Goal: Task Accomplishment & Management: Manage account settings

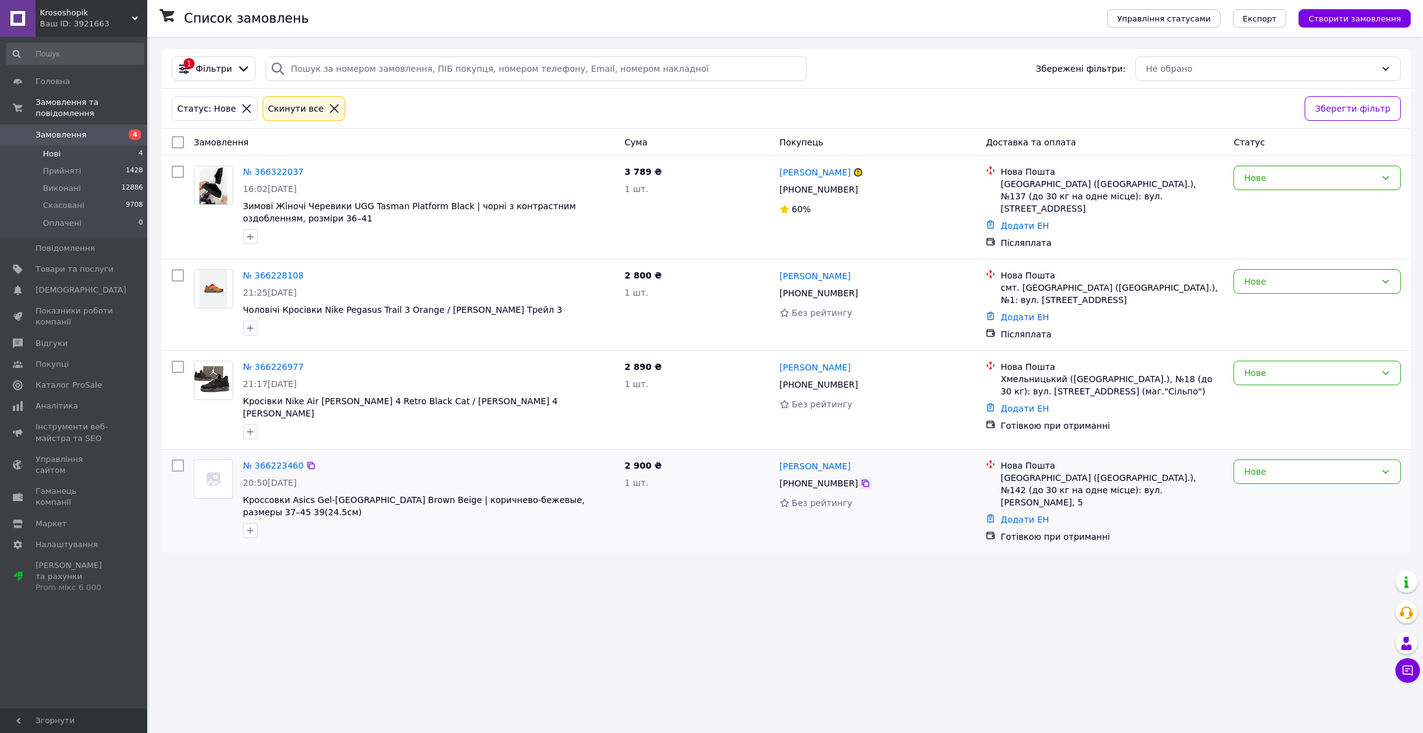
click at [859, 477] on div at bounding box center [865, 483] width 12 height 12
click at [861, 478] on icon at bounding box center [866, 483] width 10 height 10
click at [398, 458] on div "№ 366223460" at bounding box center [429, 465] width 374 height 15
click at [1260, 465] on div "Нове" at bounding box center [1310, 471] width 132 height 13
click at [1272, 524] on li "Скасовано" at bounding box center [1317, 530] width 166 height 22
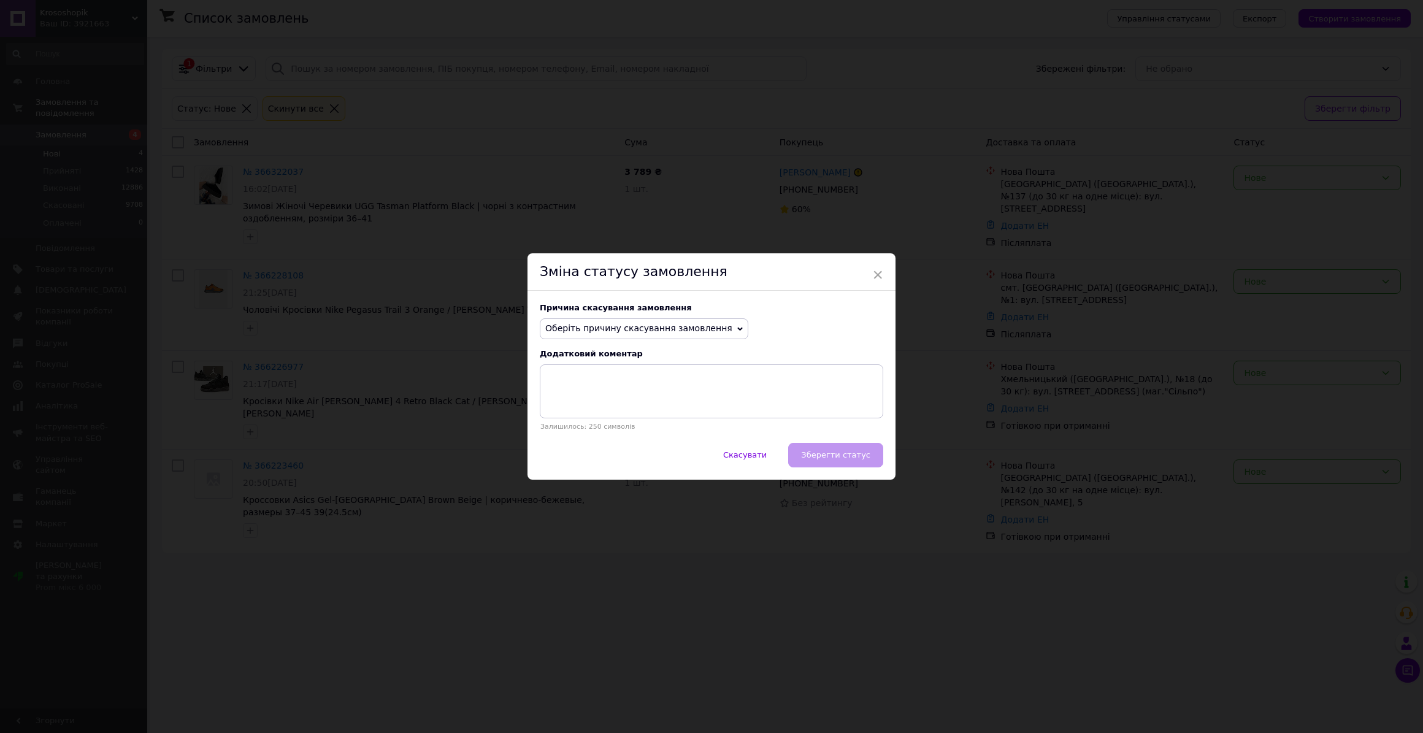
click at [625, 330] on span "Оберіть причину скасування замовлення" at bounding box center [638, 328] width 187 height 10
click at [613, 347] on li "Немає в наявності" at bounding box center [643, 352] width 207 height 17
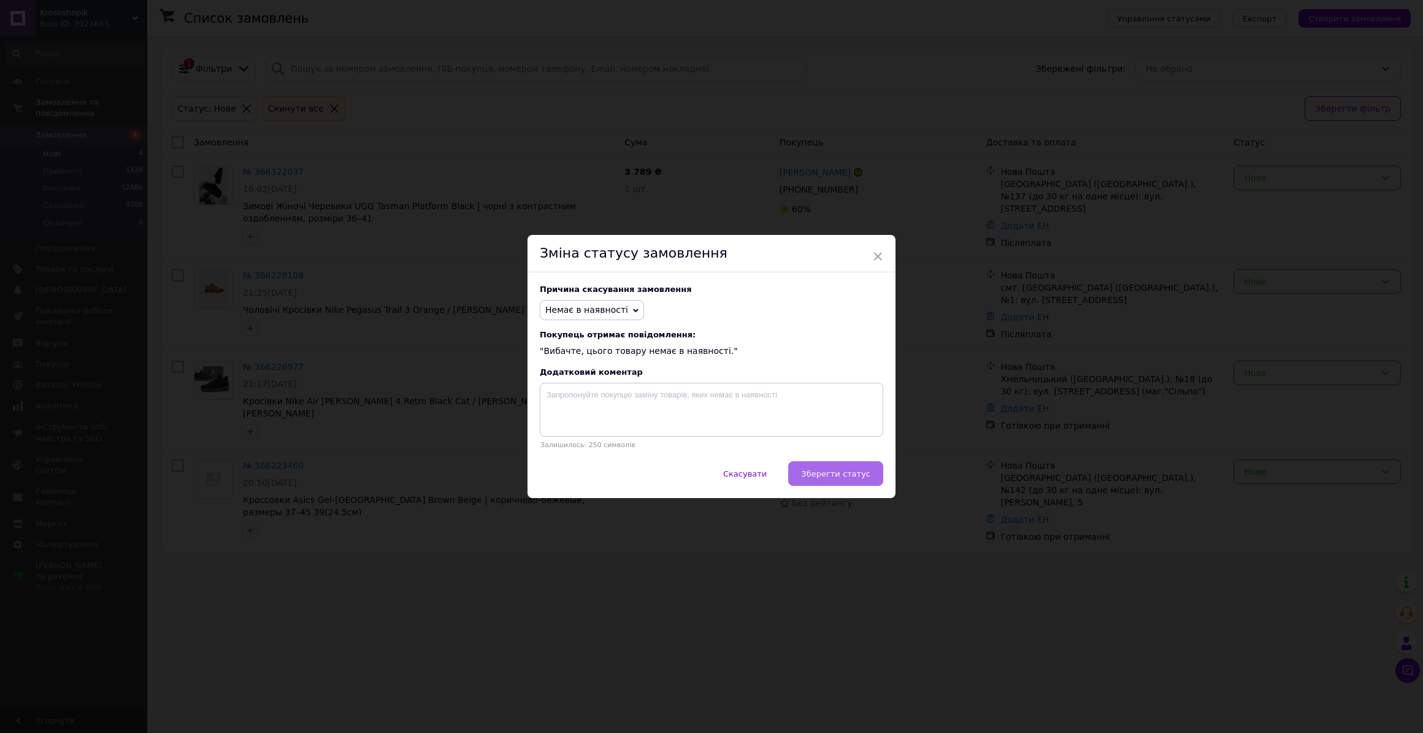
click at [815, 475] on span "Зберегти статус" at bounding box center [835, 473] width 69 height 9
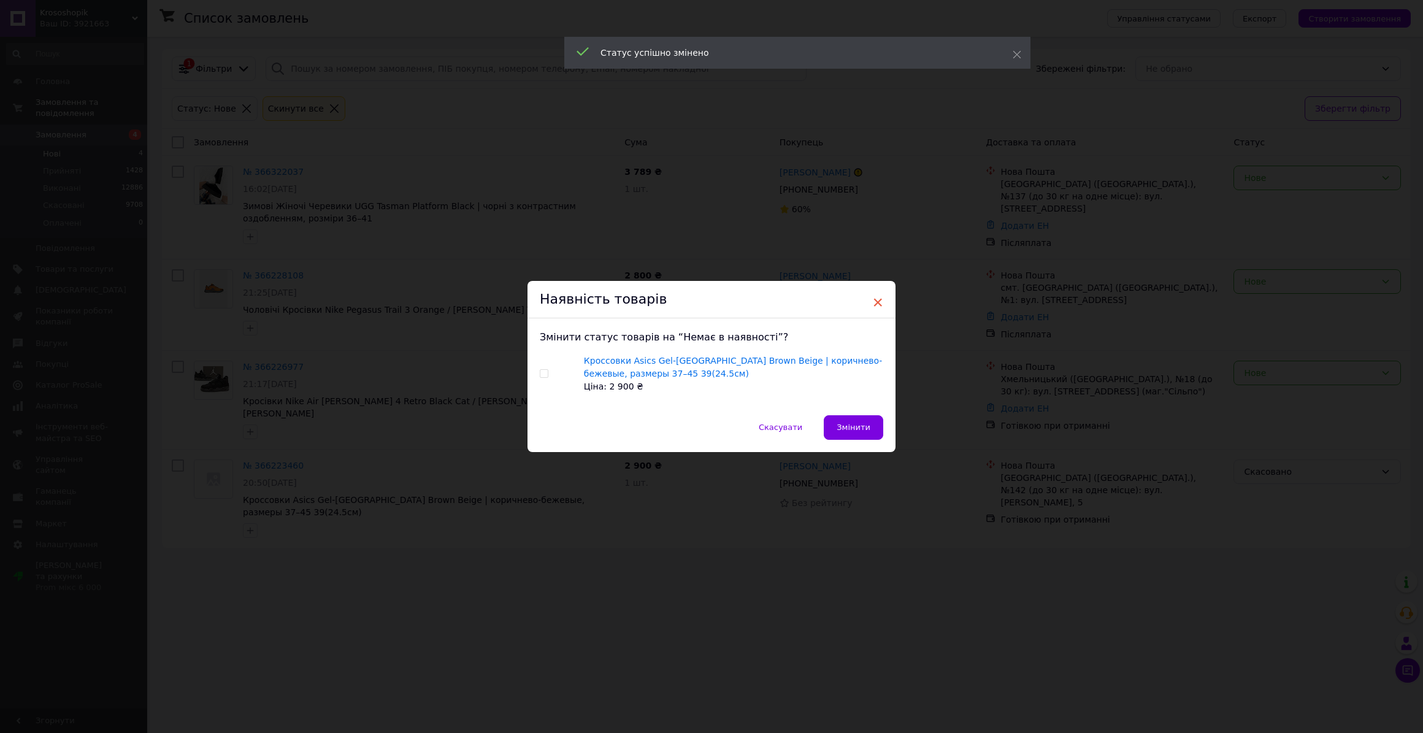
click at [877, 298] on span "×" at bounding box center [877, 302] width 11 height 21
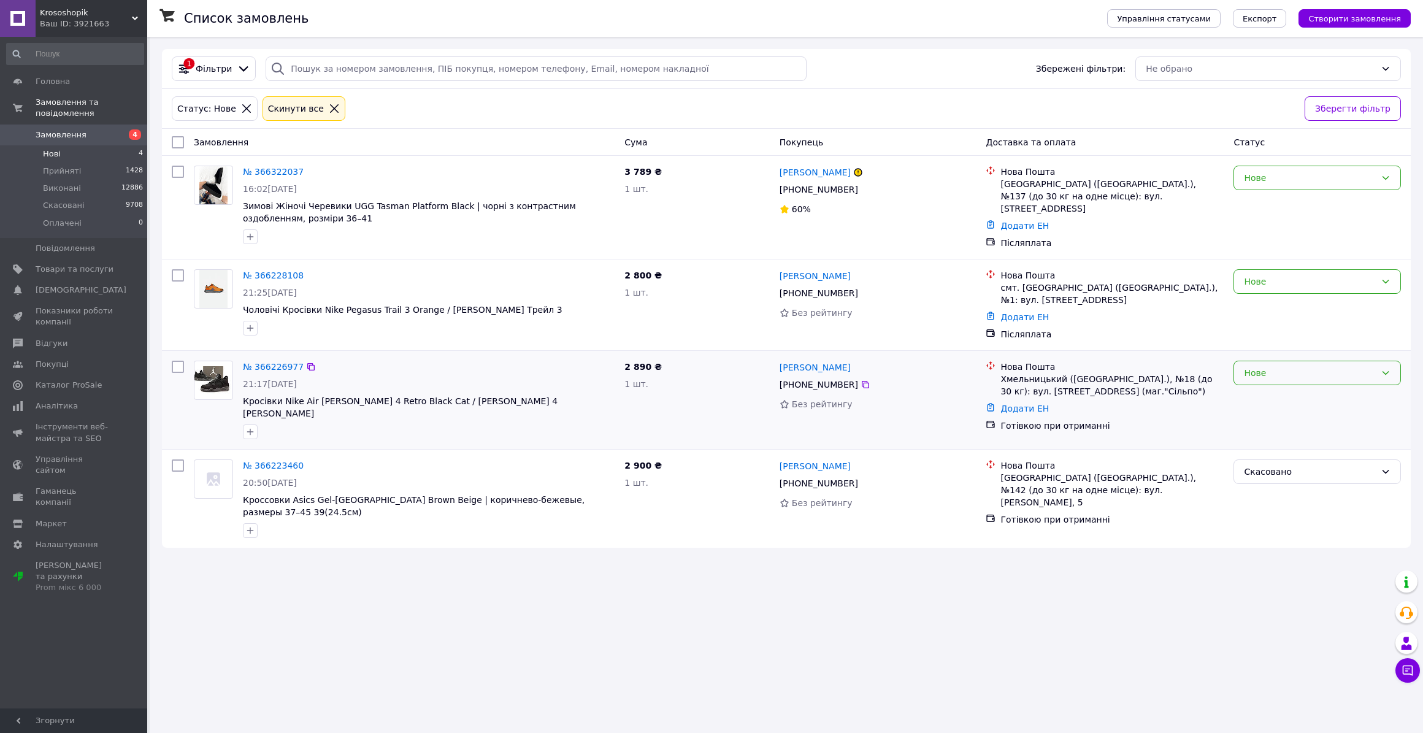
click at [1267, 369] on div "Нове" at bounding box center [1310, 372] width 132 height 13
click at [1264, 434] on li "Скасовано" at bounding box center [1317, 439] width 166 height 22
click at [1266, 373] on div "Скасовано" at bounding box center [1310, 372] width 132 height 13
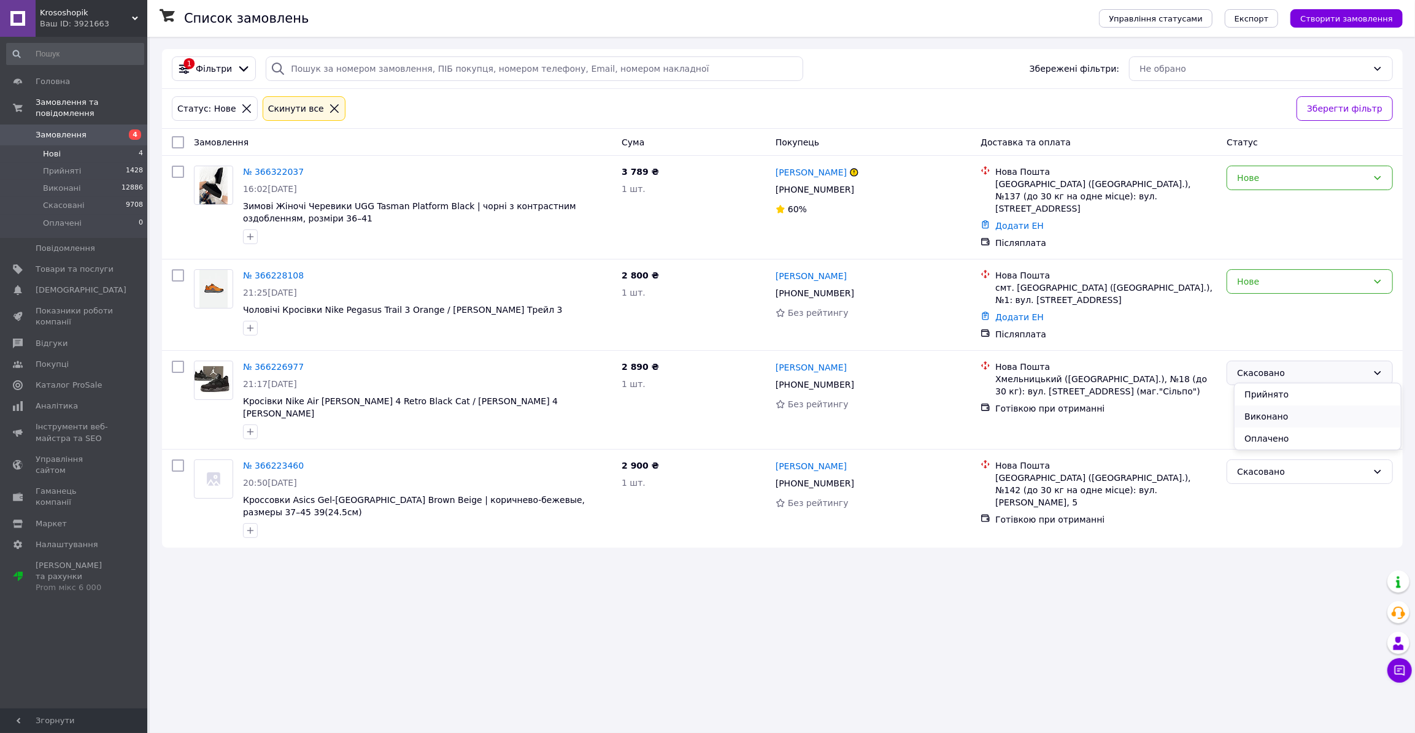
click at [1270, 420] on li "Виконано" at bounding box center [1317, 416] width 166 height 22
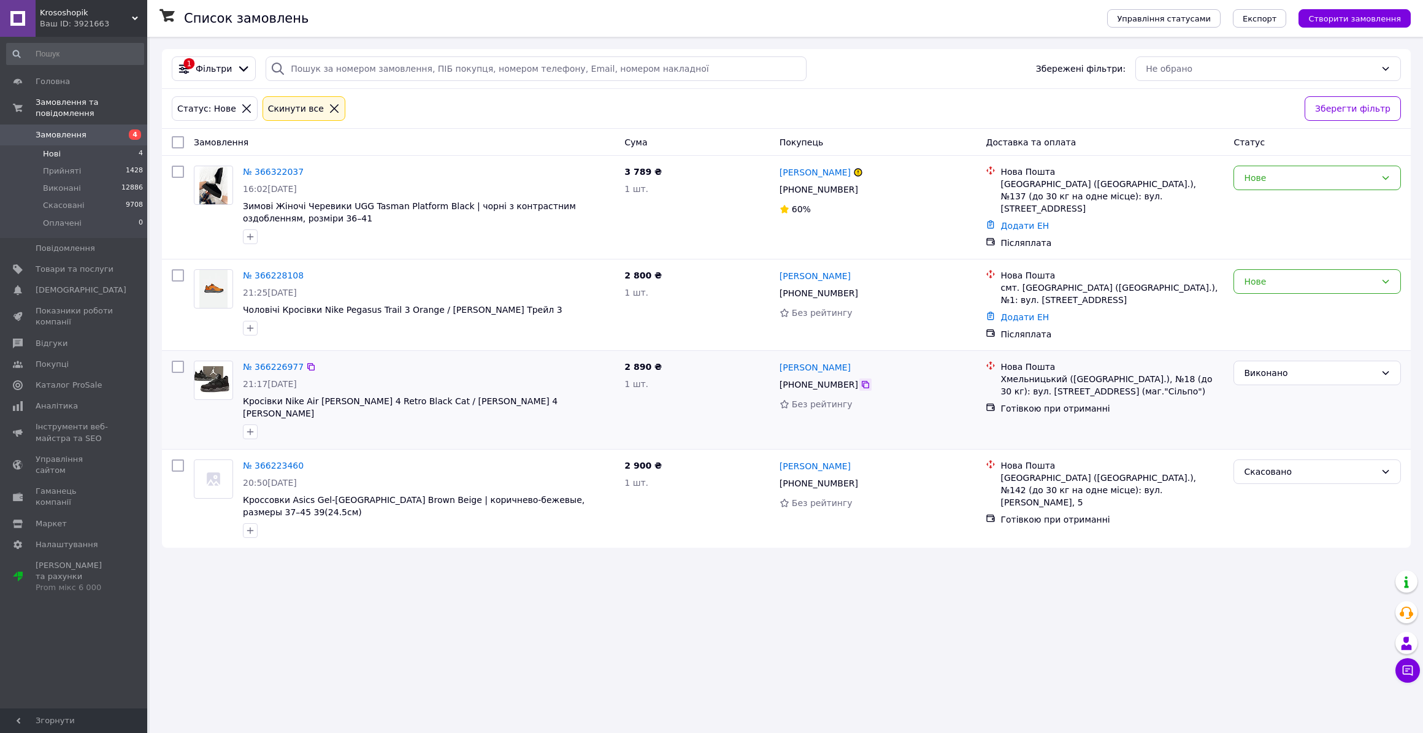
click at [861, 380] on icon at bounding box center [866, 385] width 10 height 10
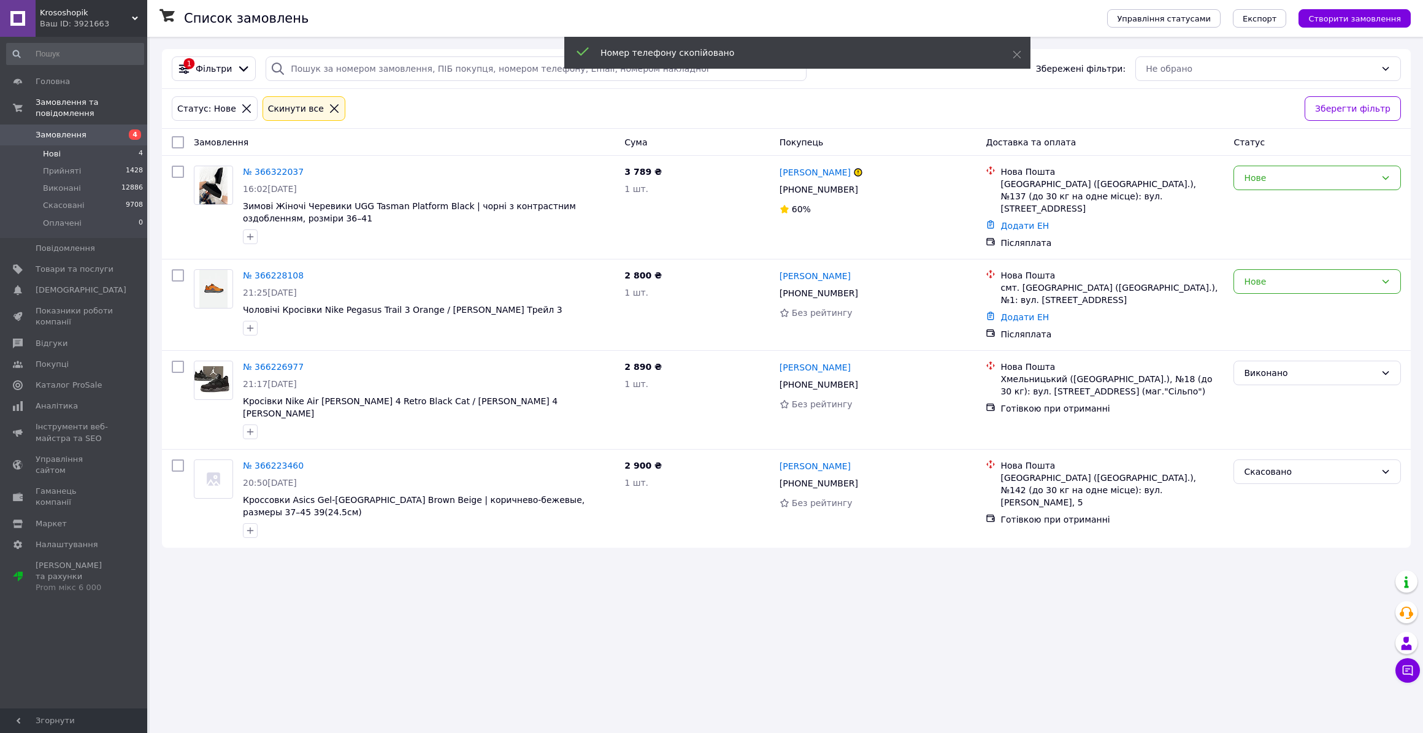
click at [330, 106] on icon at bounding box center [334, 108] width 9 height 9
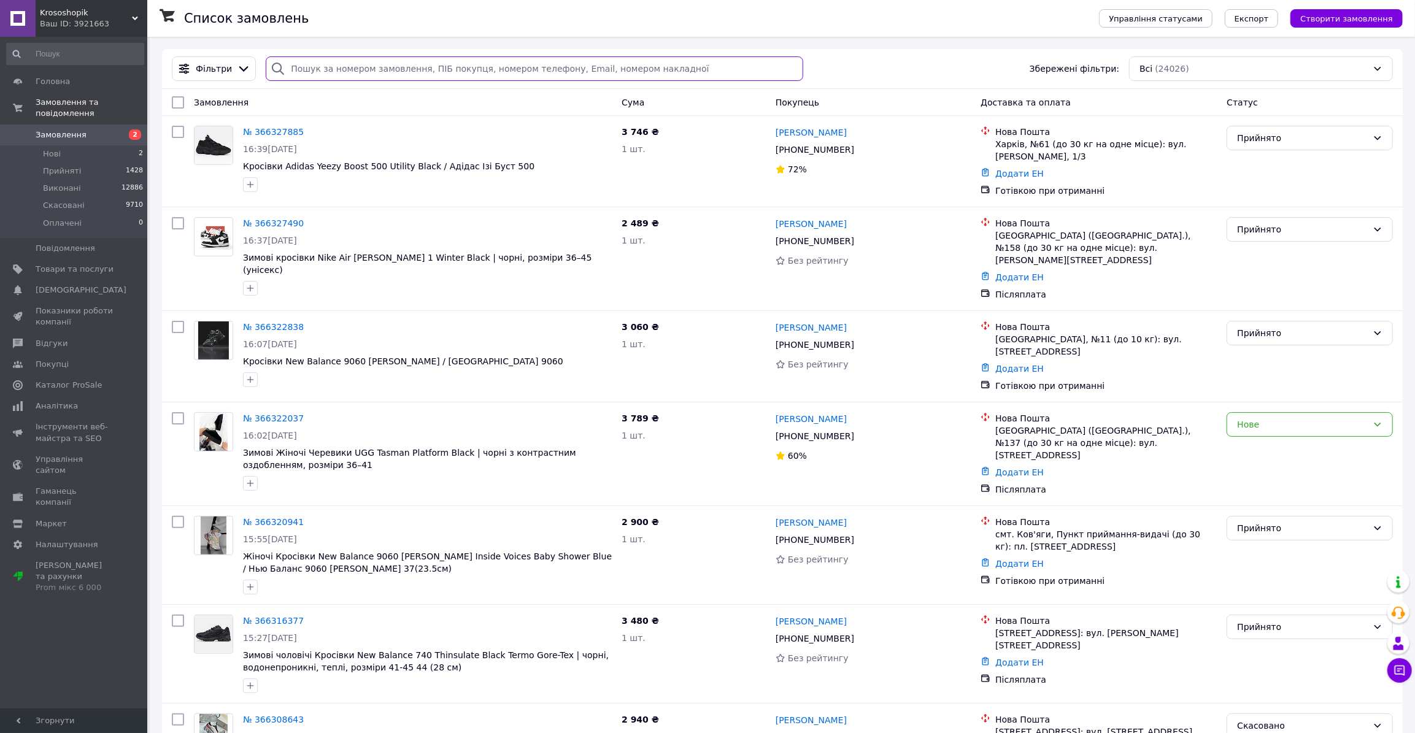
click at [359, 69] on input "search" at bounding box center [534, 68] width 537 height 25
paste input "+380686060728"
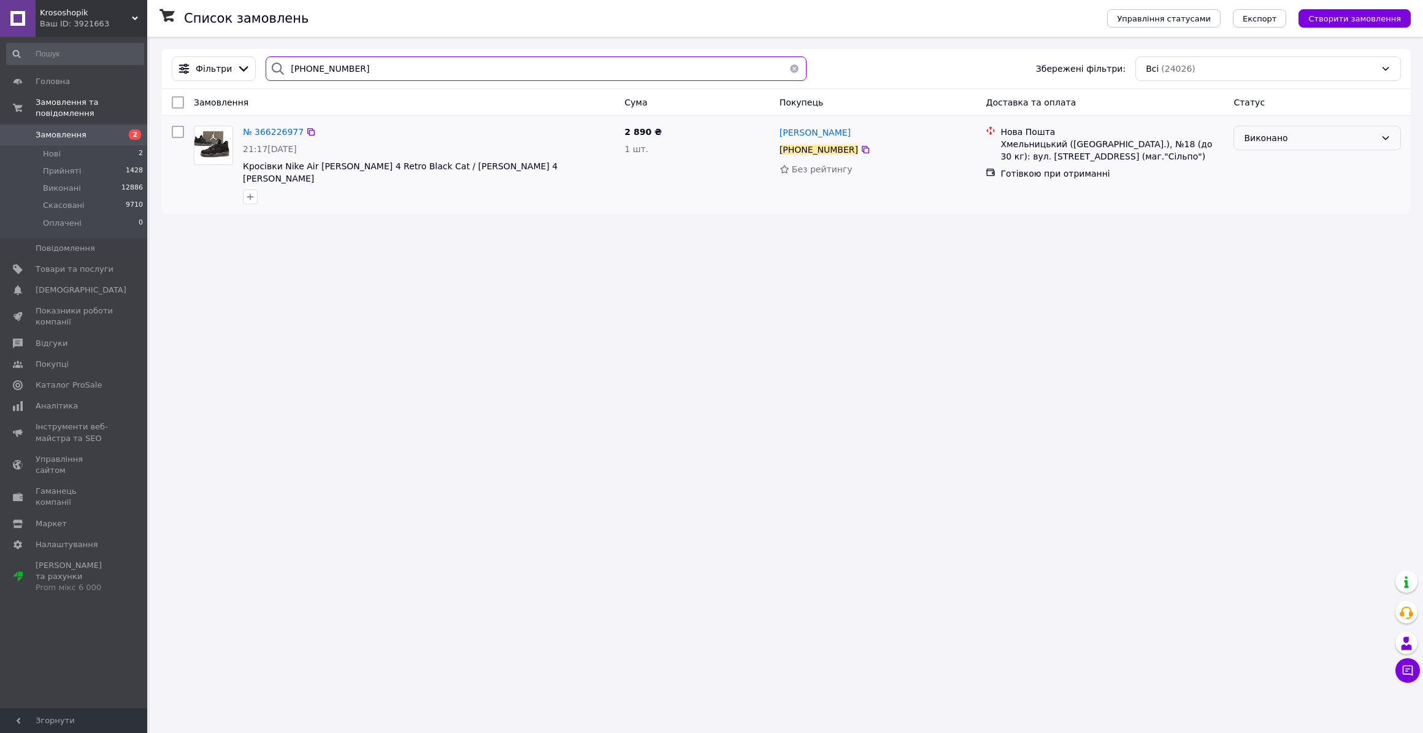
type input "+380686060728"
click at [1261, 141] on div "Виконано" at bounding box center [1310, 137] width 132 height 13
click at [1281, 185] on li "Скасовано" at bounding box center [1317, 186] width 166 height 22
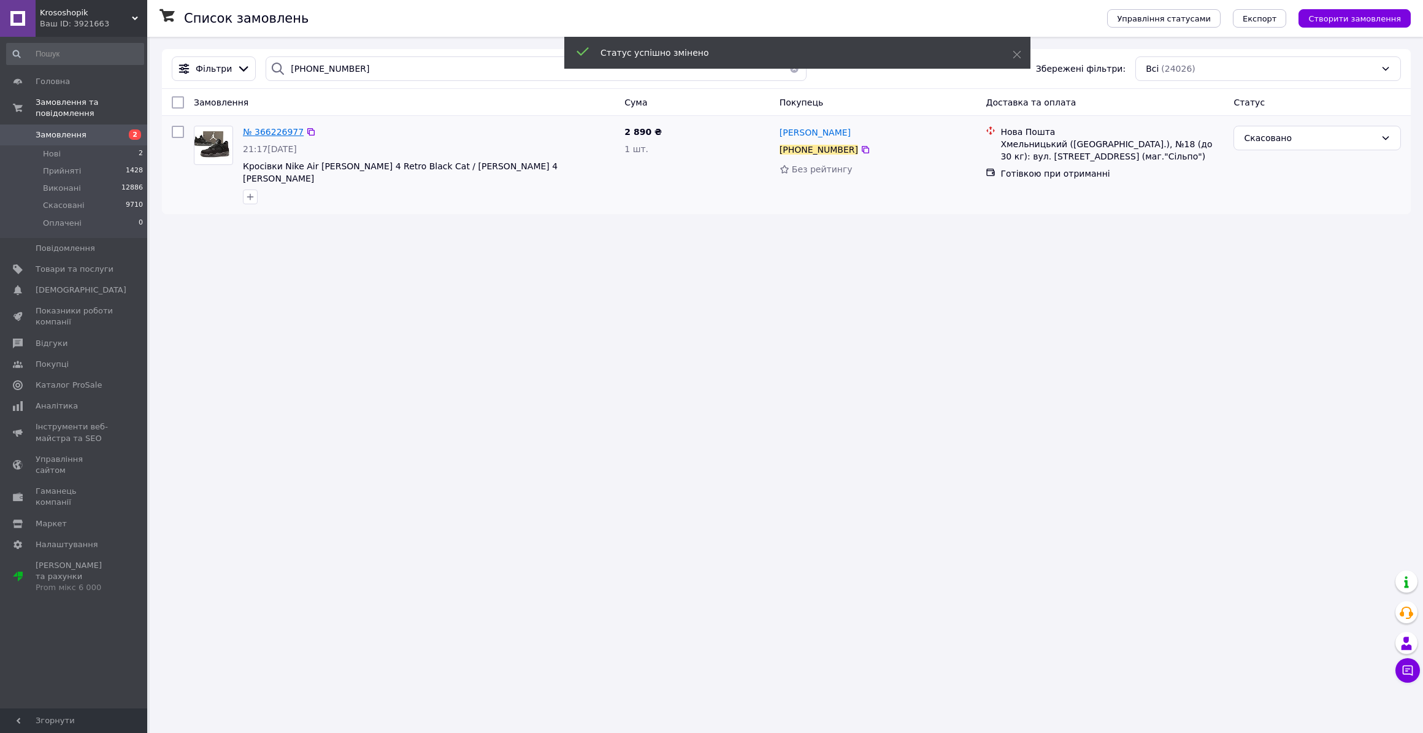
click at [255, 127] on span "№ 366226977" at bounding box center [273, 132] width 61 height 10
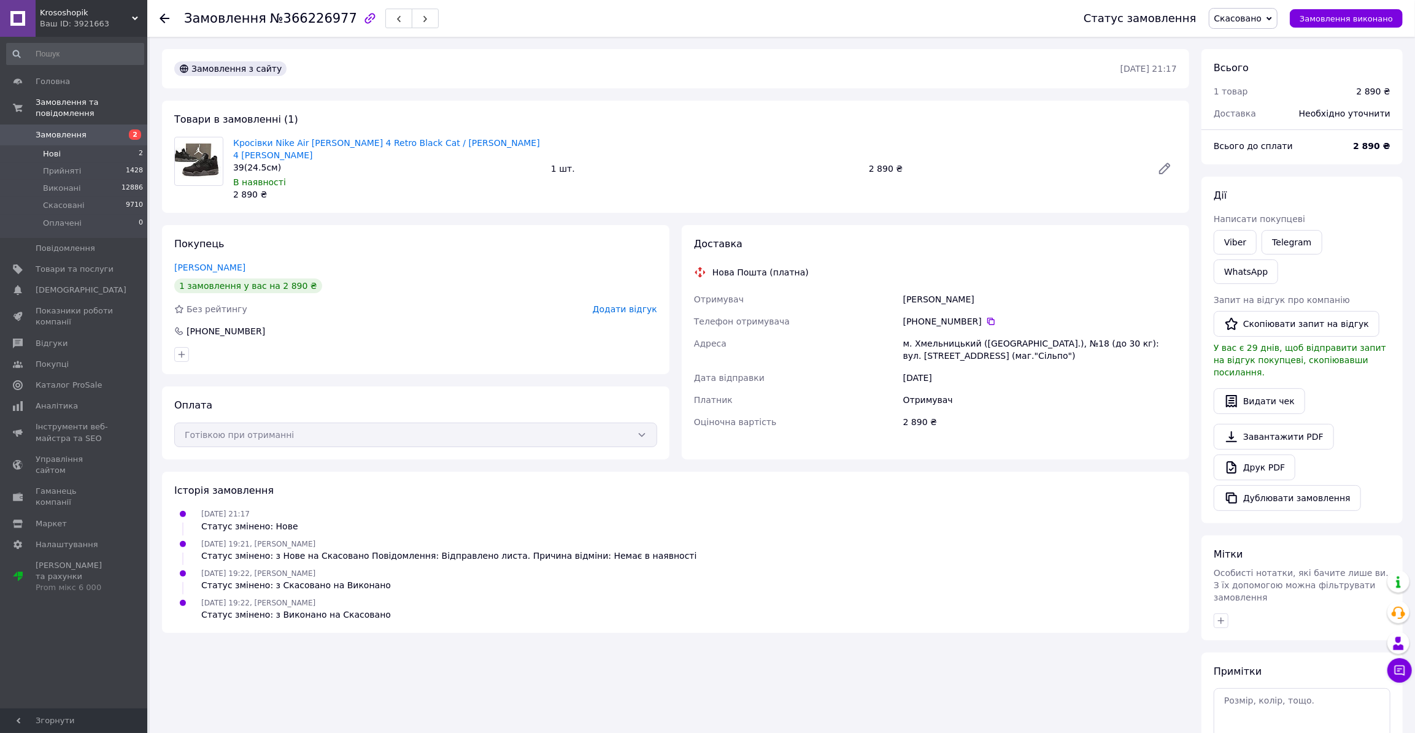
click at [61, 145] on li "Нові 2" at bounding box center [75, 153] width 150 height 17
